Goal: Task Accomplishment & Management: Use online tool/utility

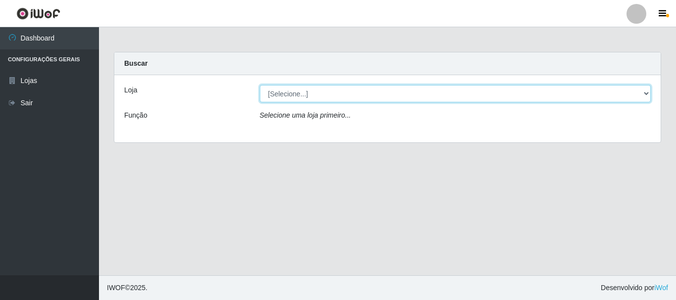
click at [647, 97] on select "[Selecione...] Iskisita Atakado - Centro de Distribuição" at bounding box center [455, 93] width 391 height 17
select select "425"
click at [260, 85] on select "[Selecione...] Iskisita Atakado - Centro de Distribuição" at bounding box center [455, 93] width 391 height 17
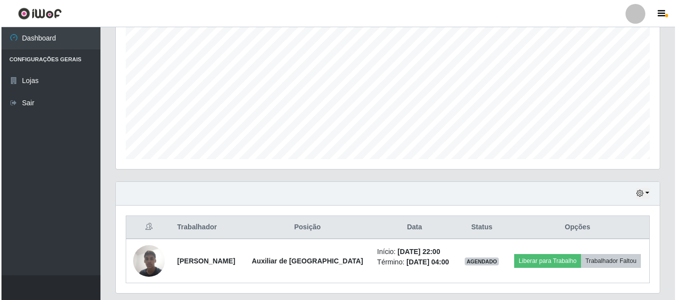
scroll to position [225, 0]
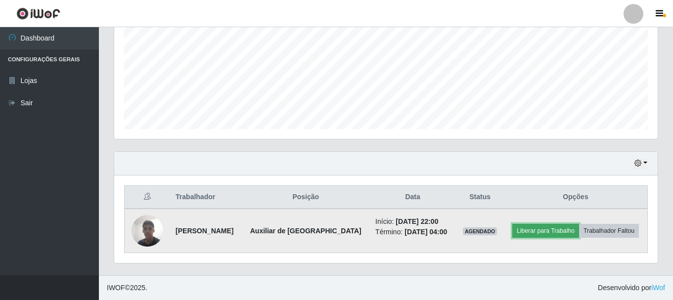
click at [525, 230] on button "Liberar para Trabalho" at bounding box center [546, 231] width 67 height 14
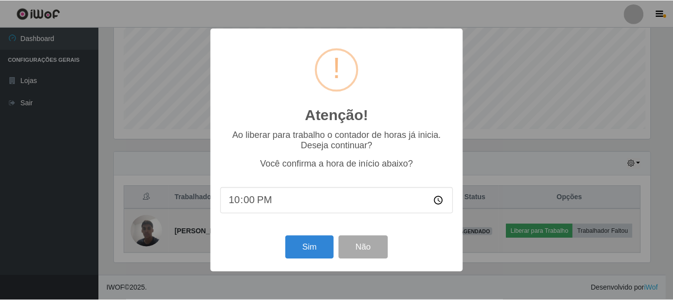
scroll to position [205, 539]
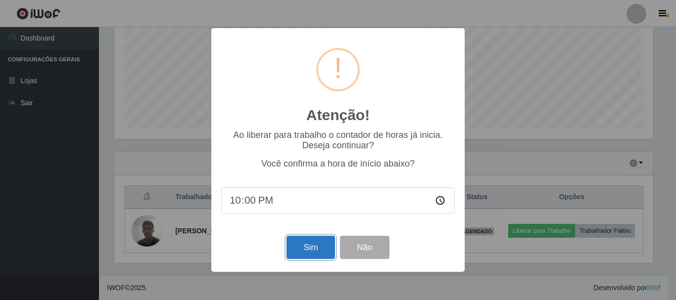
click at [311, 253] on button "Sim" at bounding box center [310, 247] width 48 height 23
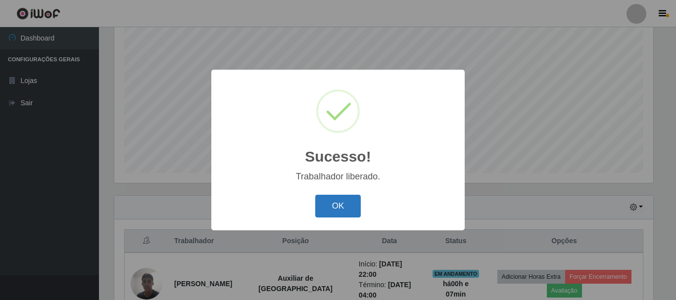
click at [346, 204] on button "OK" at bounding box center [338, 206] width 46 height 23
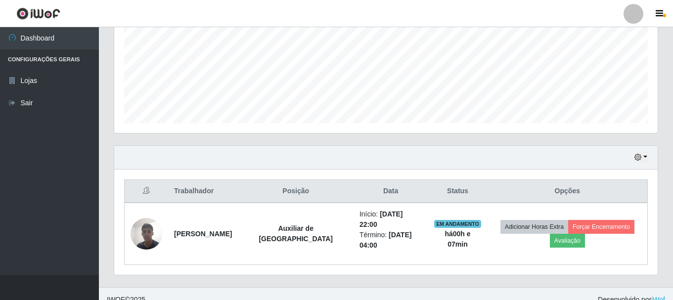
scroll to position [232, 0]
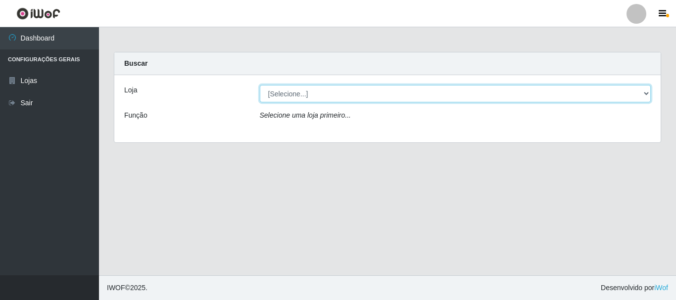
click at [642, 94] on select "[Selecione...] Iskisita Atakado - Centro de Distribuição" at bounding box center [455, 93] width 391 height 17
select select "425"
click at [260, 85] on select "[Selecione...] Iskisita Atakado - Centro de Distribuição" at bounding box center [455, 93] width 391 height 17
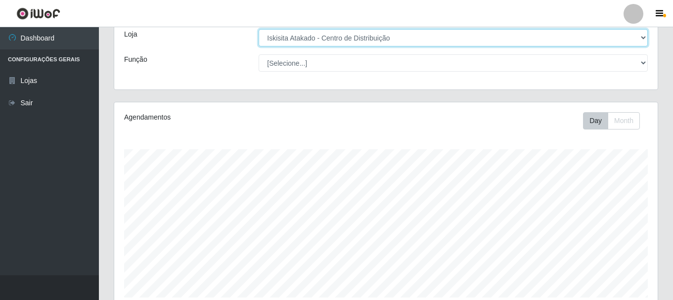
scroll to position [232, 0]
